Goal: Browse casually: Explore the website without a specific task or goal

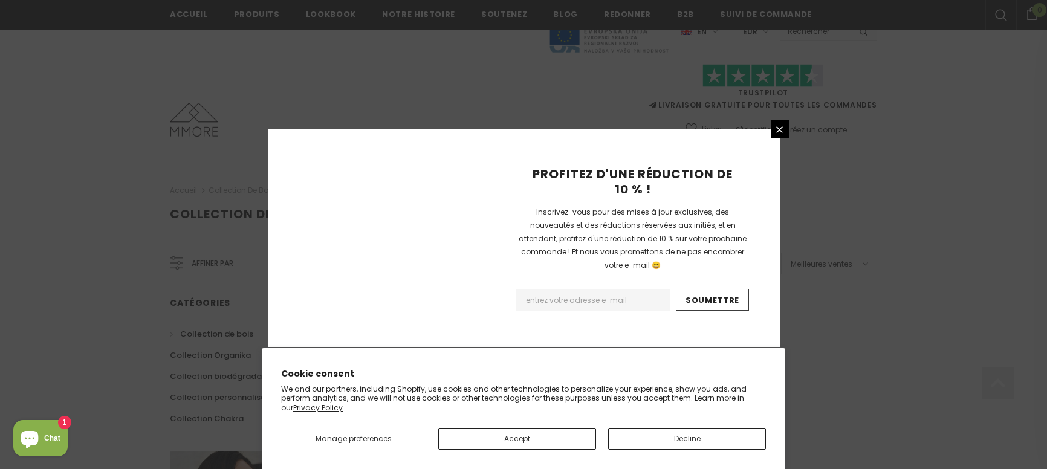
scroll to position [799, 0]
